Goal: Task Accomplishment & Management: Manage account settings

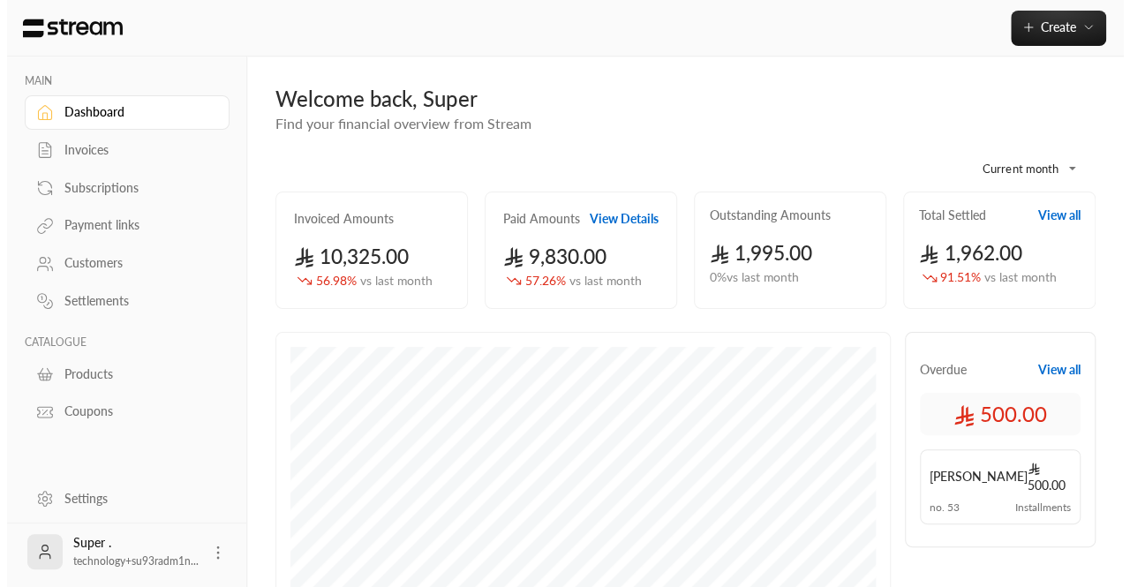
scroll to position [213, 0]
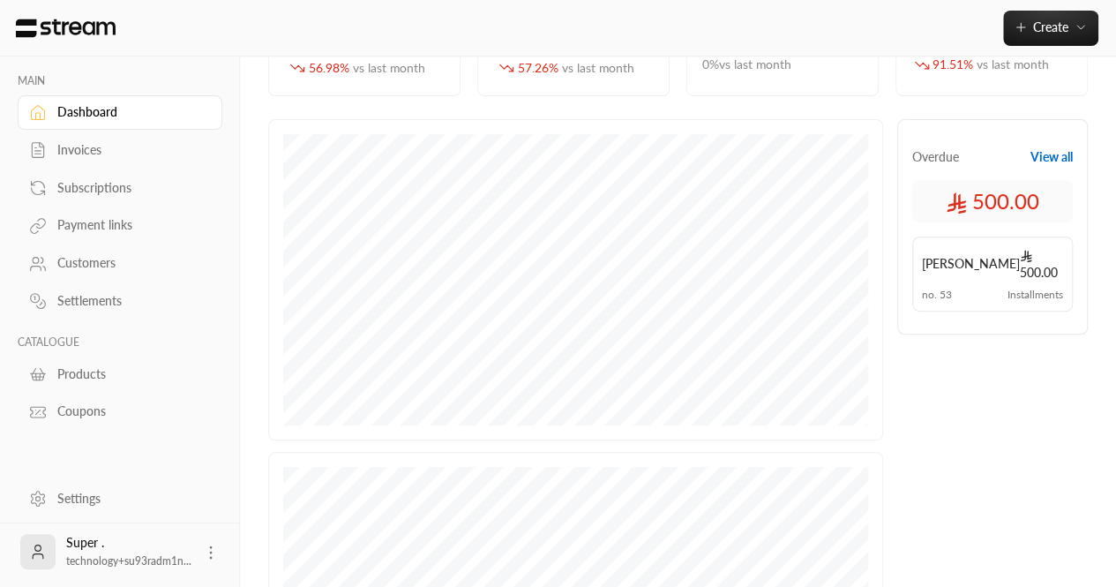
click at [206, 557] on icon at bounding box center [211, 553] width 18 height 18
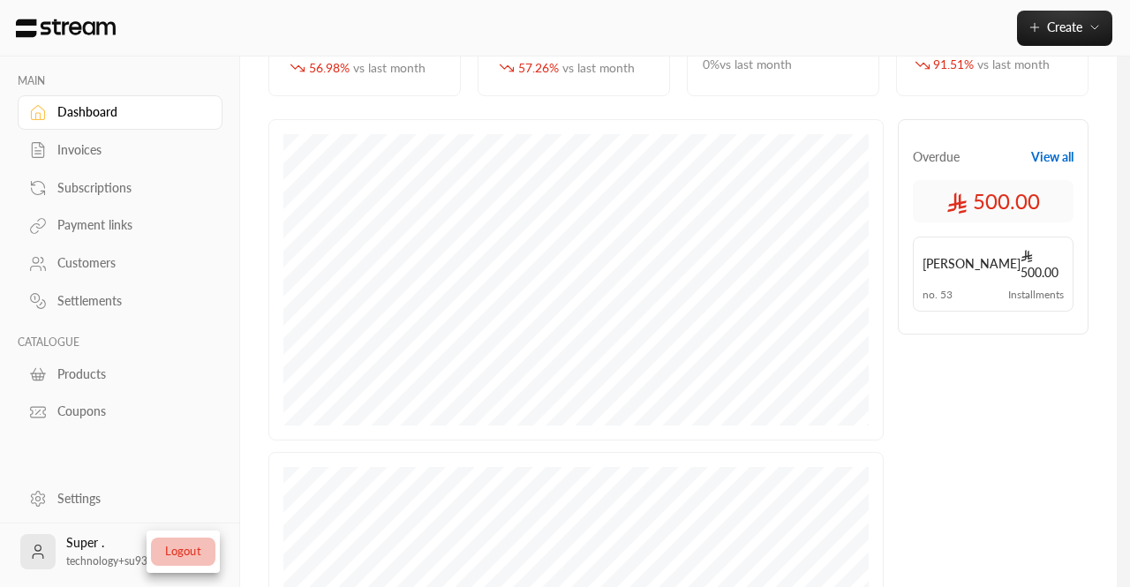
click at [177, 542] on li "Logout" at bounding box center [183, 551] width 64 height 28
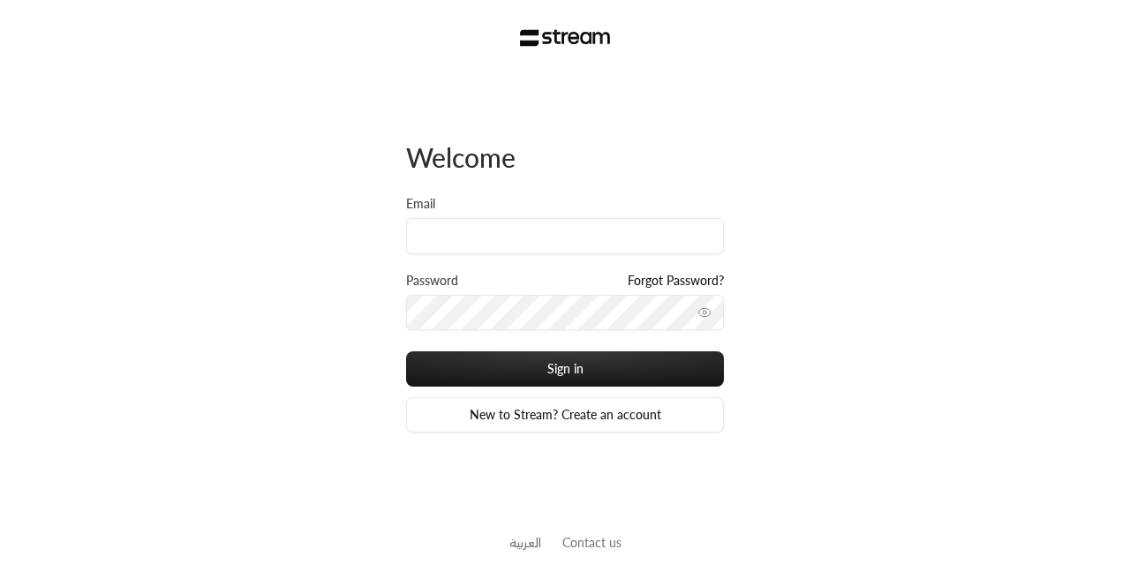
click at [469, 257] on div "Email" at bounding box center [565, 233] width 318 height 77
click at [482, 245] on input "Email" at bounding box center [565, 236] width 318 height 36
paste input "technology+su93radm1n_alrowad@streampay.sa"
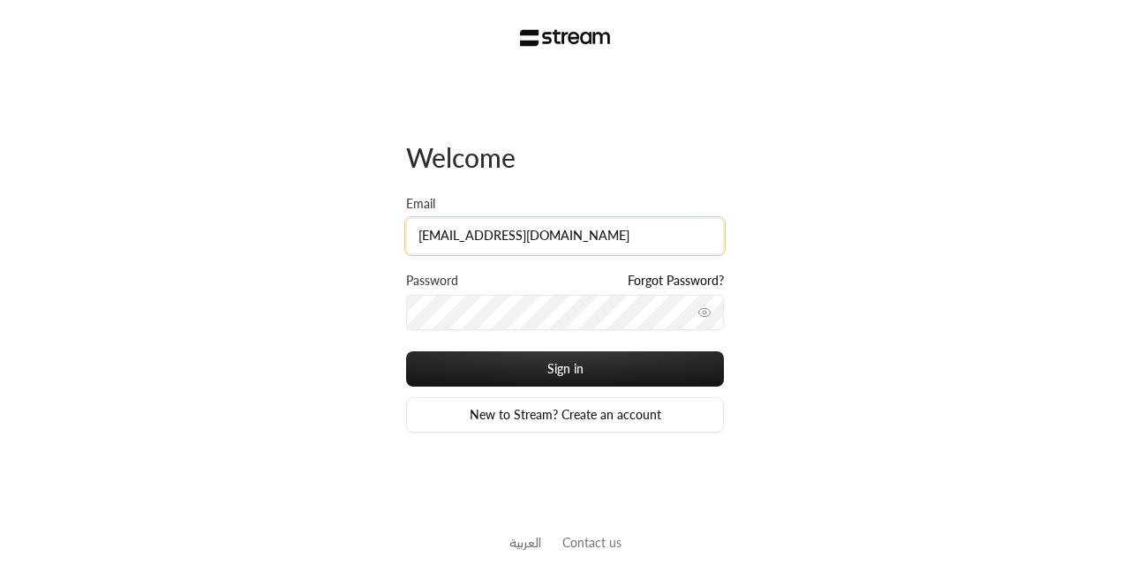
type input "technology+su93radm1n_alrowad@streampay.sa"
click at [709, 317] on icon "toggle password visibility" at bounding box center [704, 312] width 14 height 14
click at [406, 351] on button "Sign in" at bounding box center [565, 368] width 318 height 35
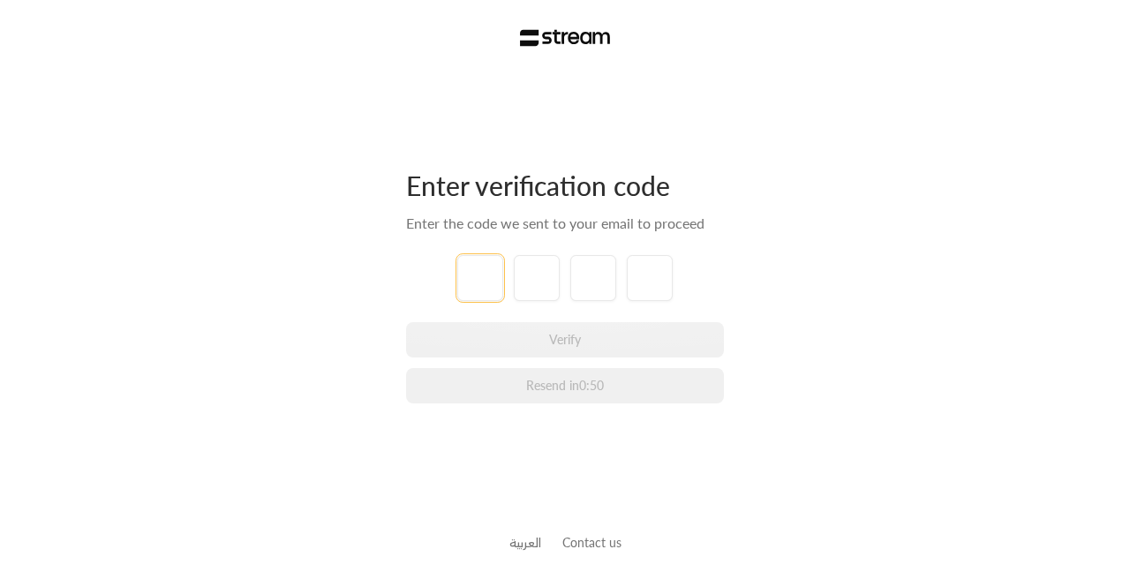
paste input "6"
type input "6"
type input "2"
type input "8"
type input "6"
